Goal: Obtain resource: Download file/media

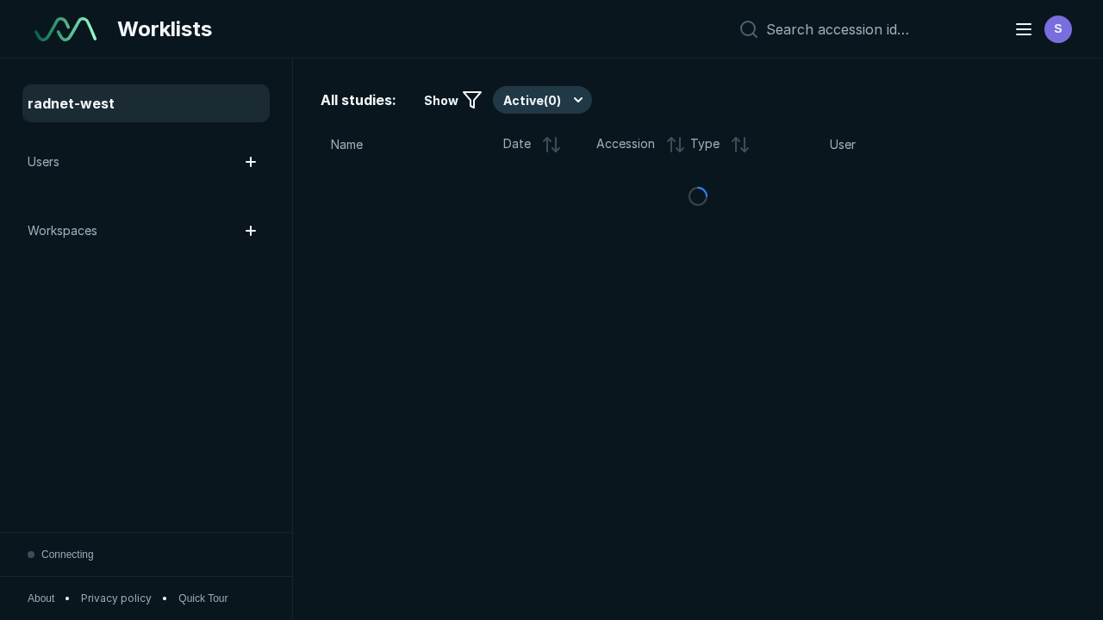
scroll to position [4704, 7175]
